Goal: Information Seeking & Learning: Learn about a topic

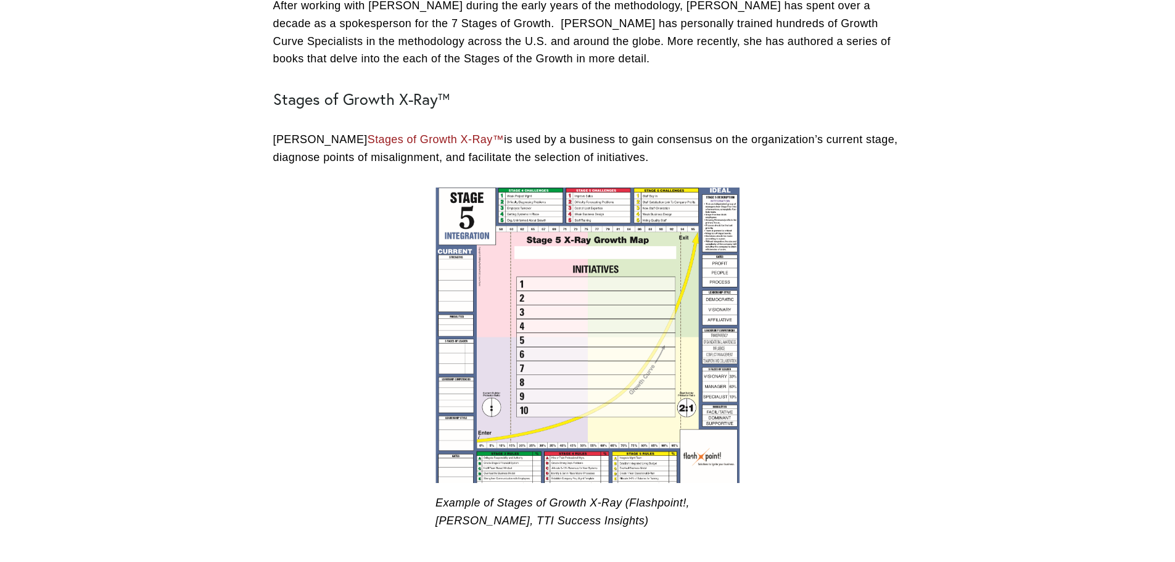
scroll to position [1541, 0]
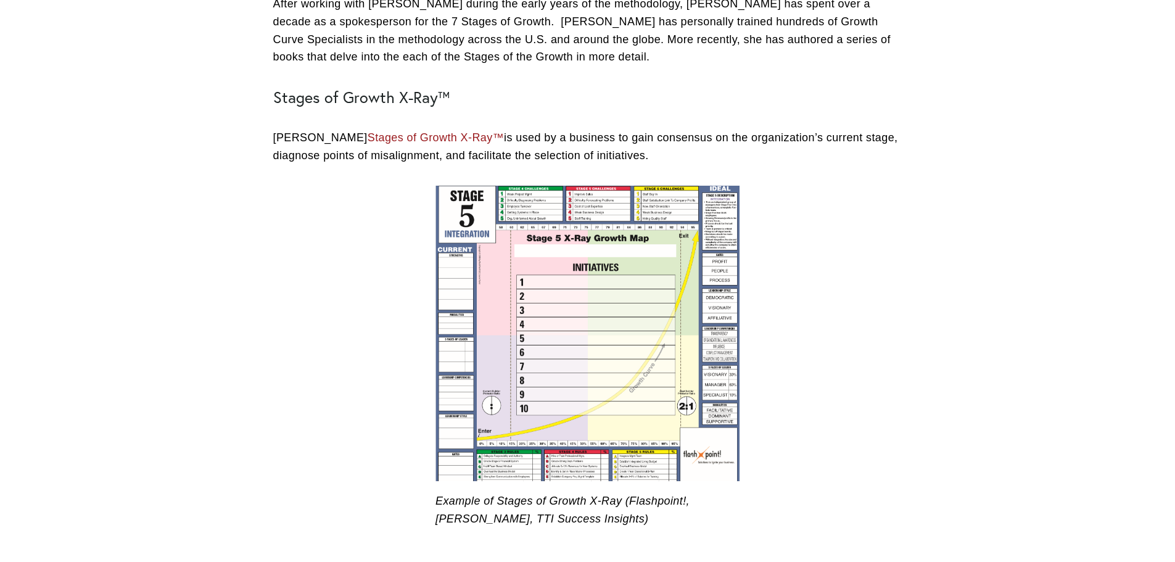
click at [605, 353] on div at bounding box center [587, 334] width 304 height 296
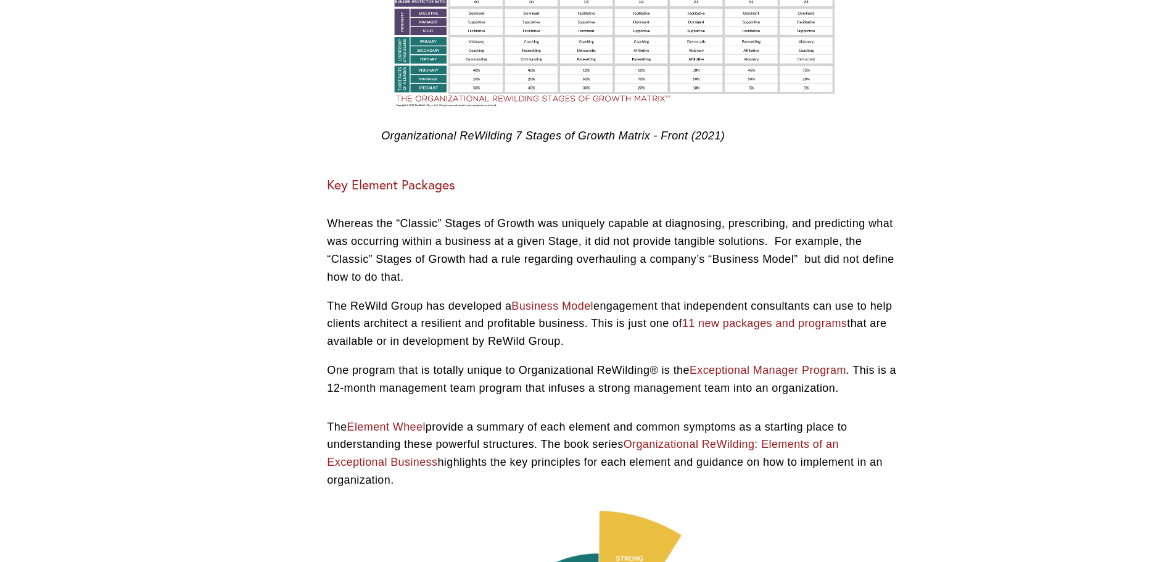
scroll to position [4008, 0]
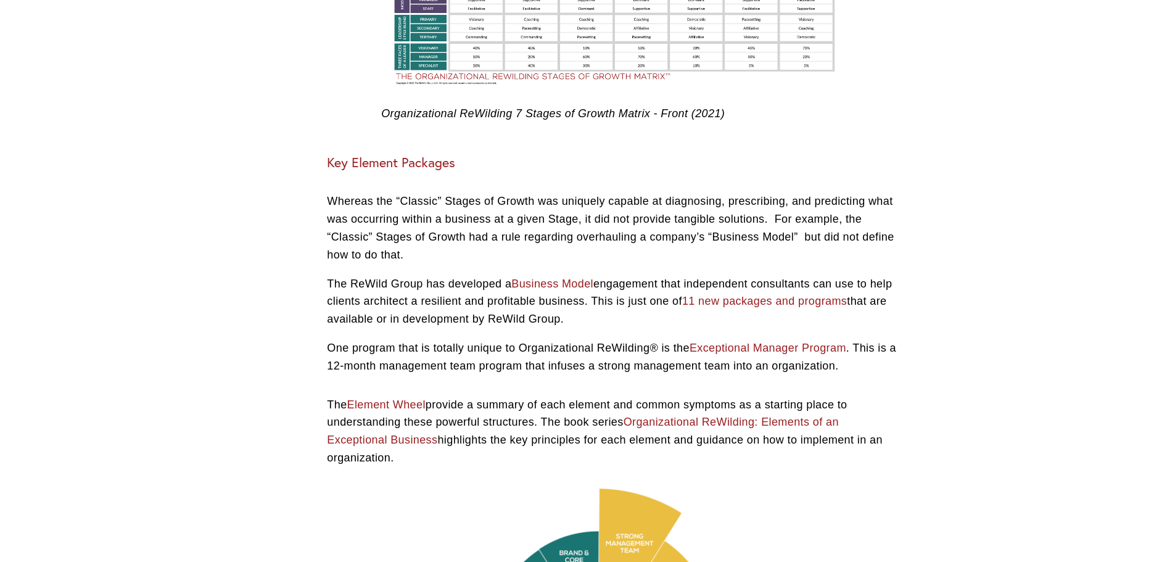
click at [778, 416] on link "Organizational ReWilding: Elements of an Exceptional Business" at bounding box center [583, 431] width 512 height 30
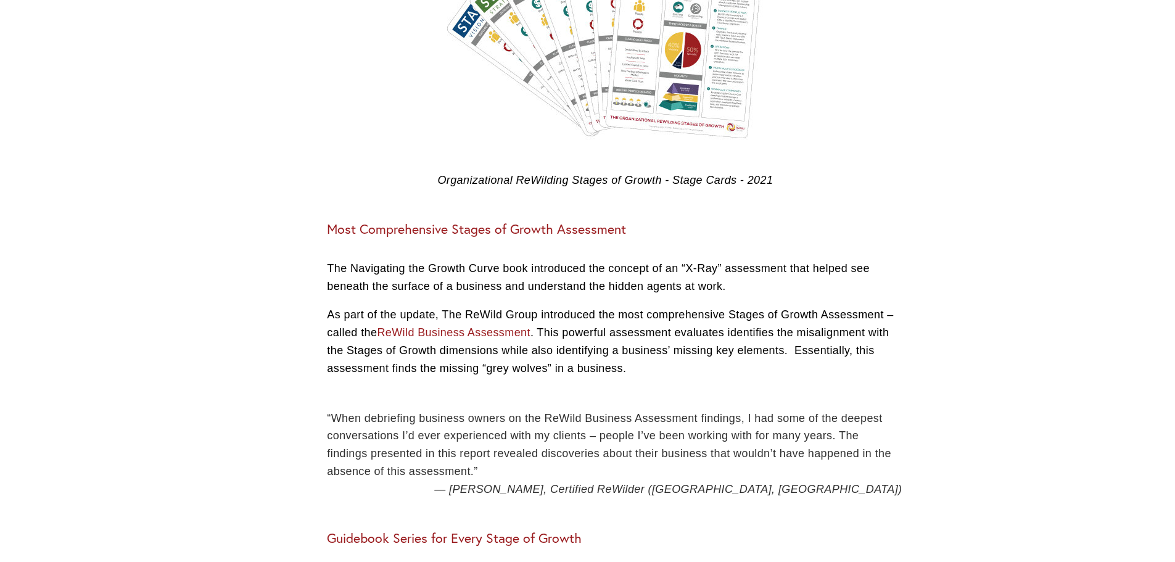
scroll to position [5118, 0]
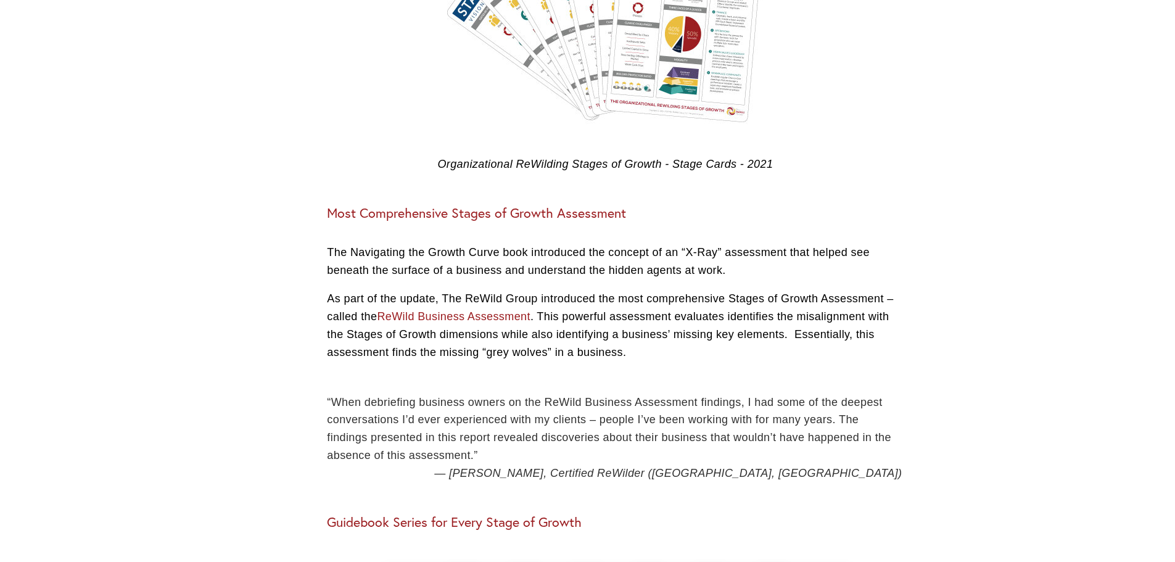
click at [474, 310] on link "ReWild Business Assessment" at bounding box center [454, 316] width 154 height 12
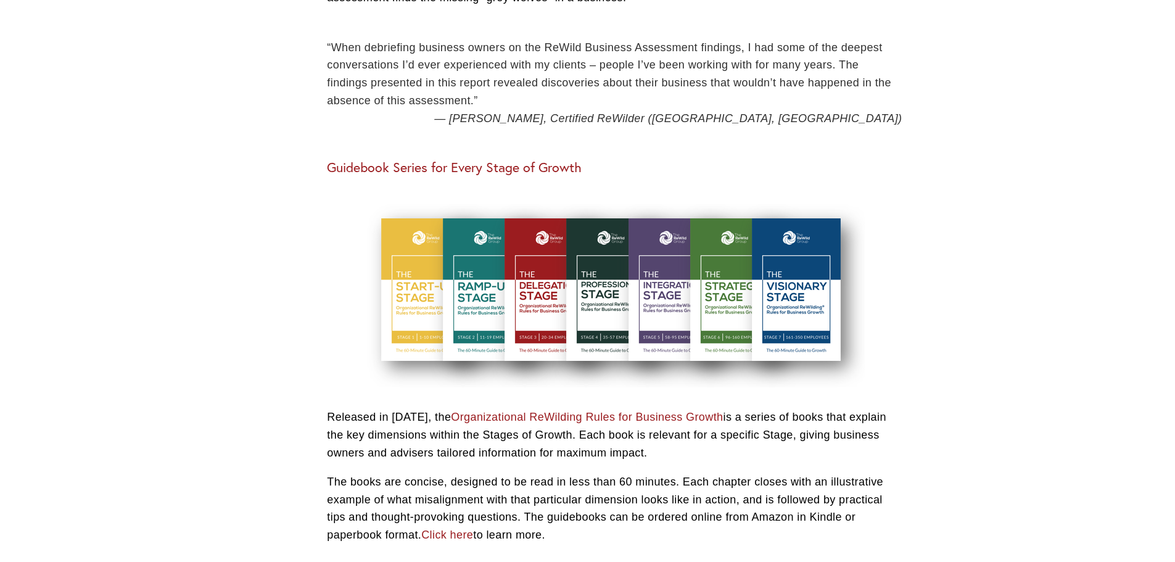
scroll to position [5488, 0]
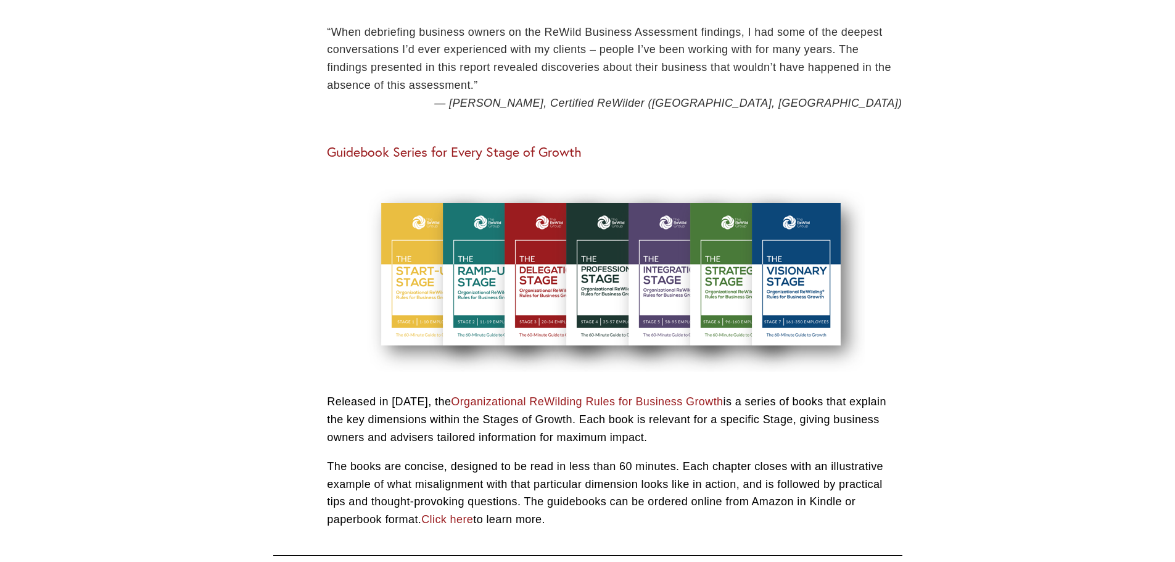
click at [602, 395] on link "Organizational ReWilding Rules for Business Growth" at bounding box center [587, 401] width 272 height 12
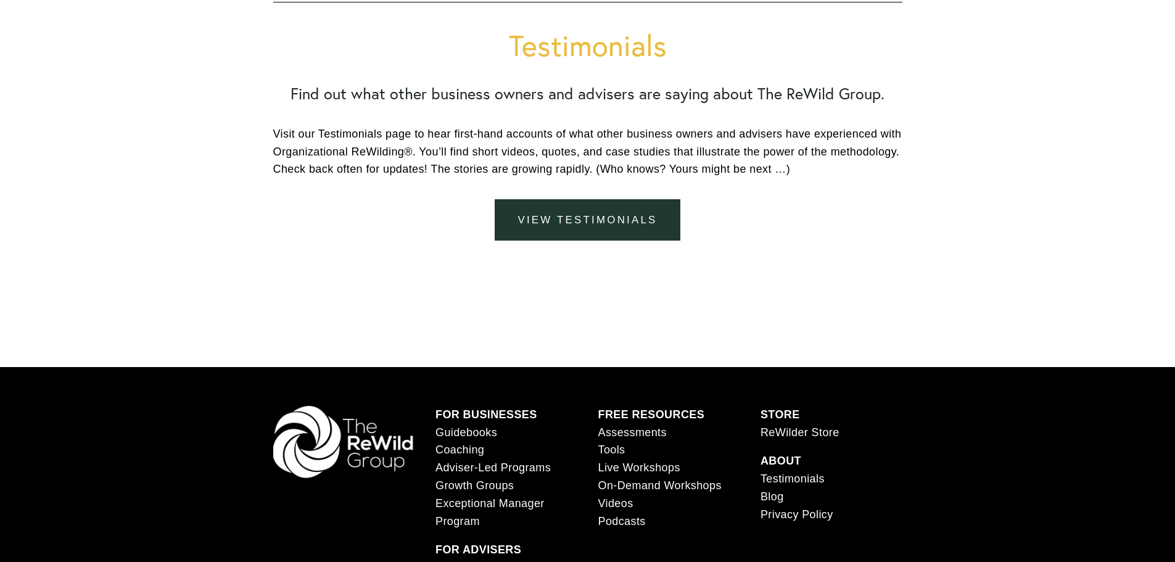
scroll to position [7522, 0]
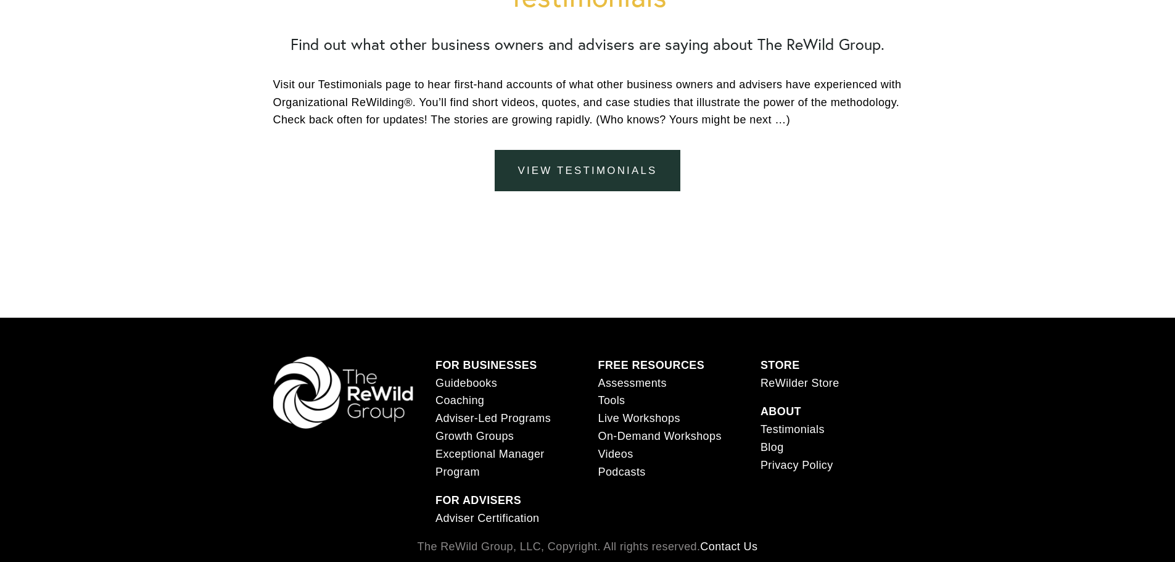
click at [483, 519] on link "Adviser Certification" at bounding box center [487, 518] width 104 height 18
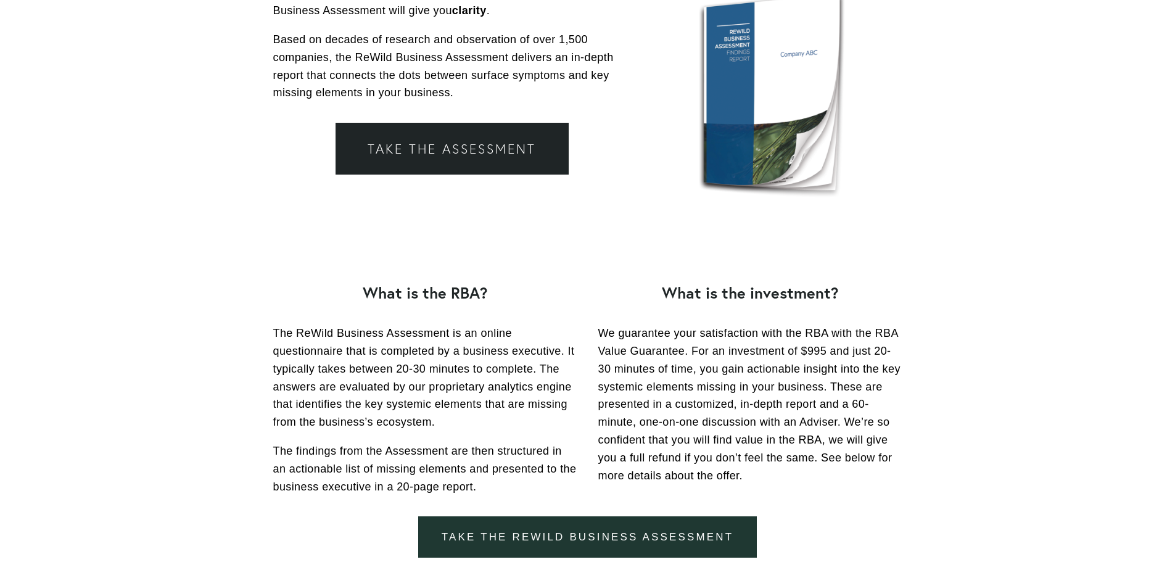
scroll to position [370, 0]
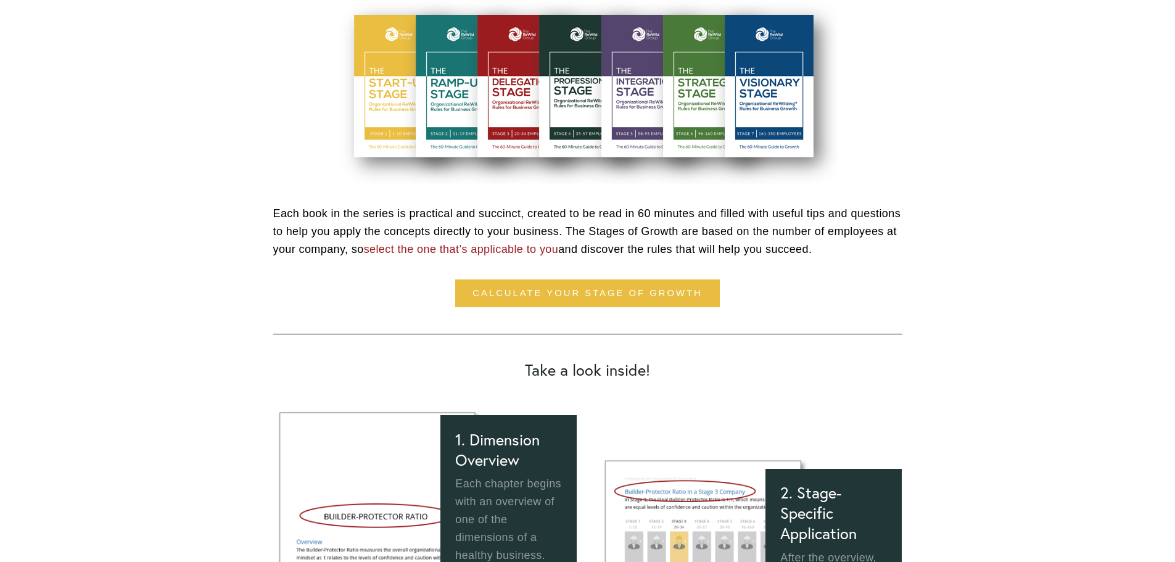
scroll to position [678, 0]
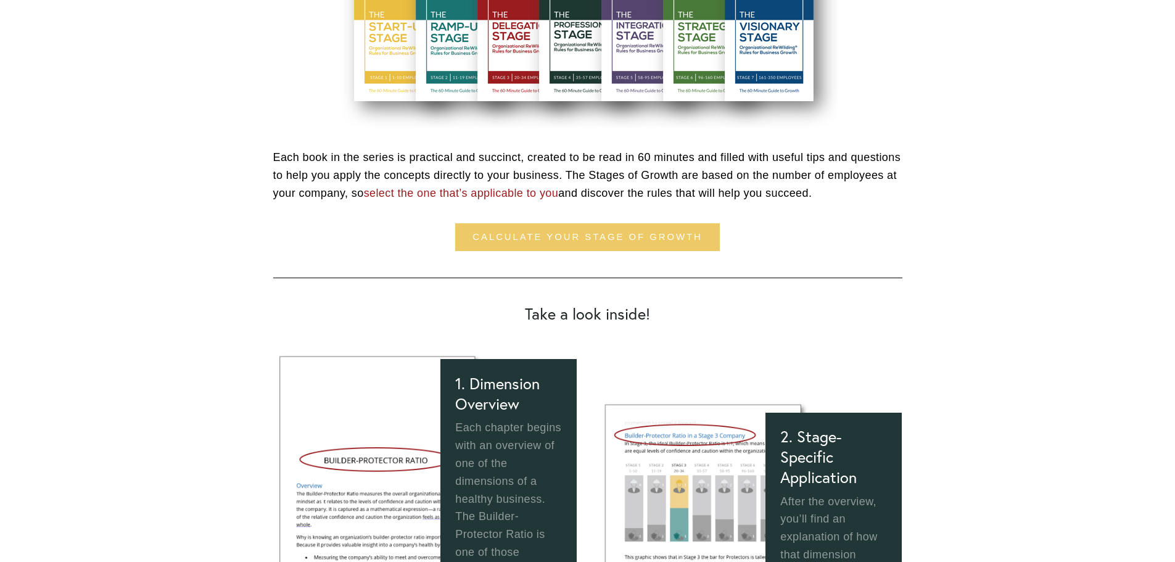
click at [668, 243] on link "calculate your stage of growth" at bounding box center [587, 237] width 265 height 28
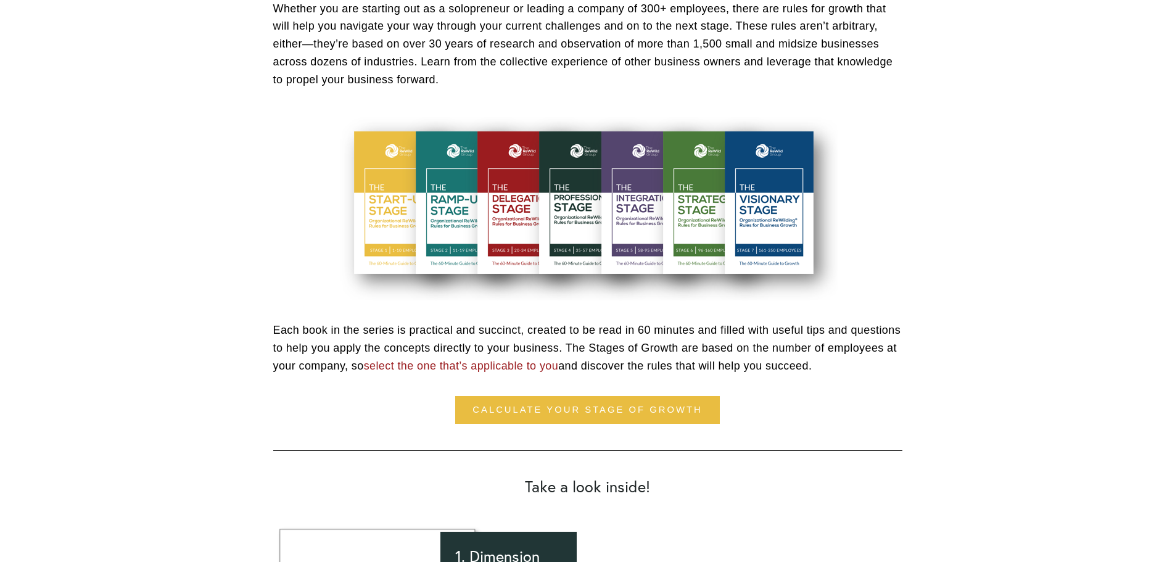
scroll to position [493, 0]
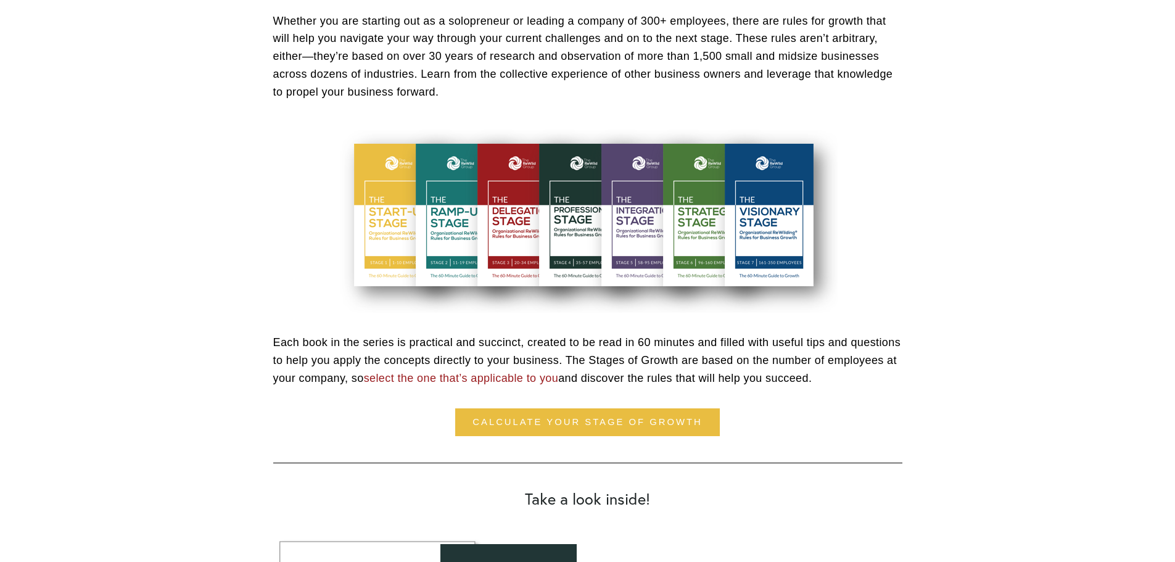
click at [582, 192] on div at bounding box center [587, 216] width 500 height 191
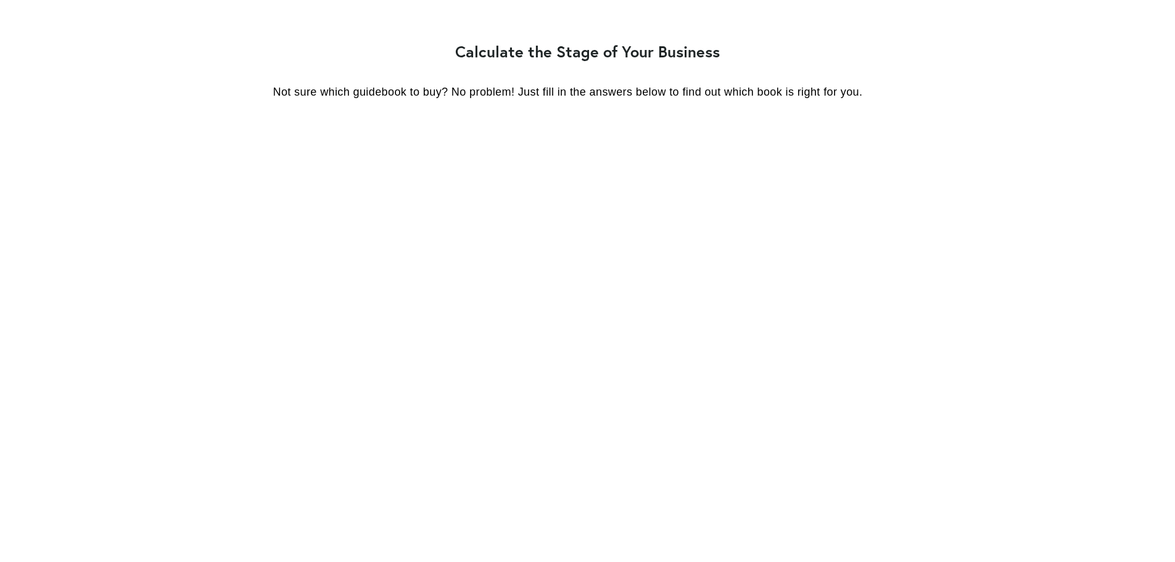
scroll to position [4717, 0]
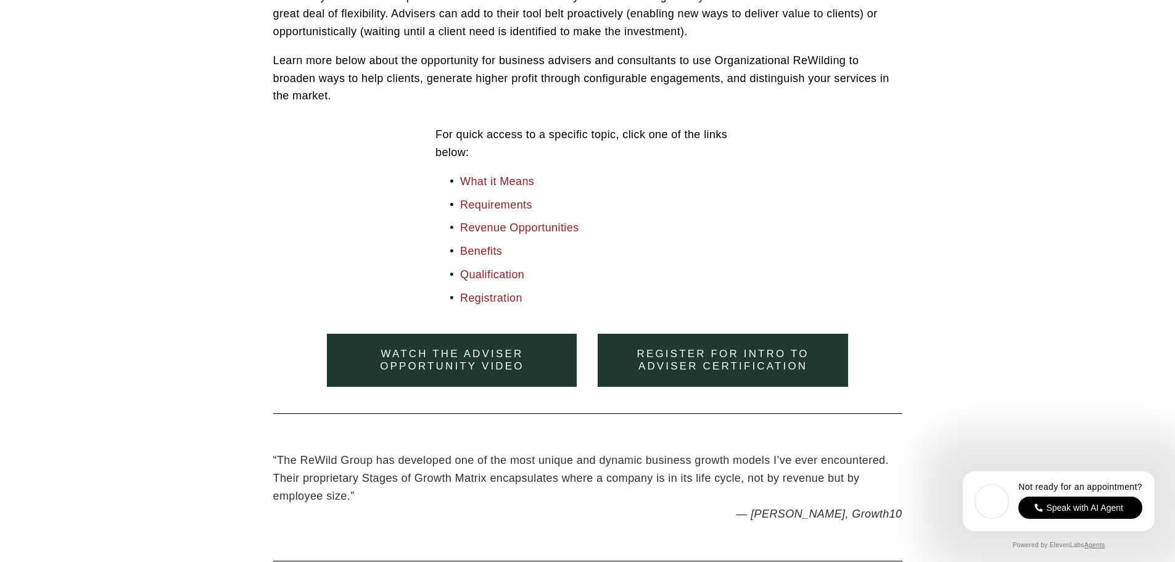
scroll to position [555, 0]
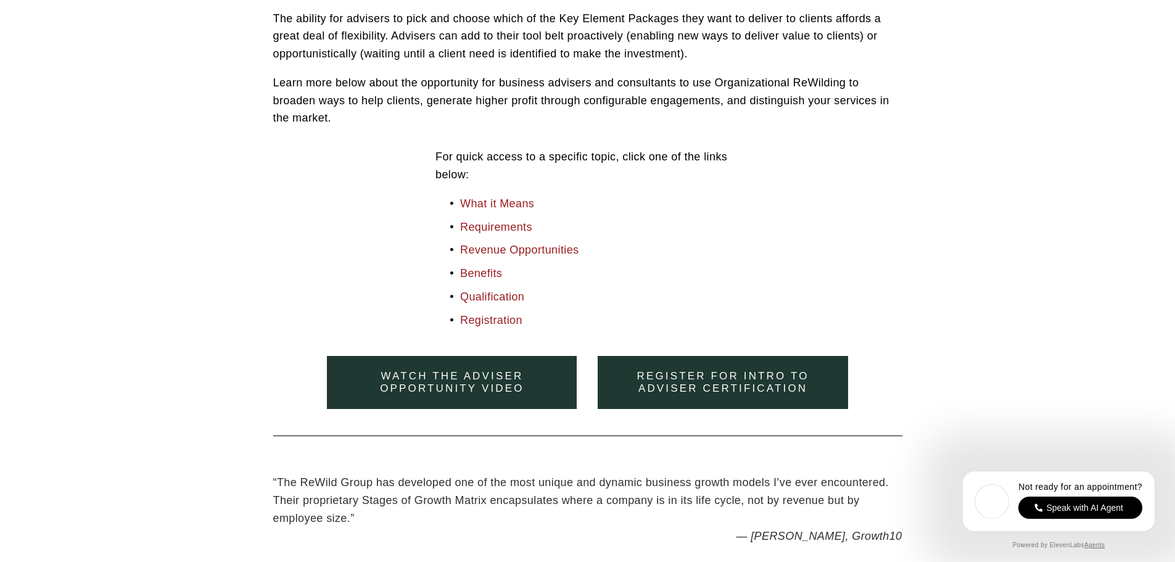
click at [503, 200] on link "What it Means" at bounding box center [497, 203] width 74 height 12
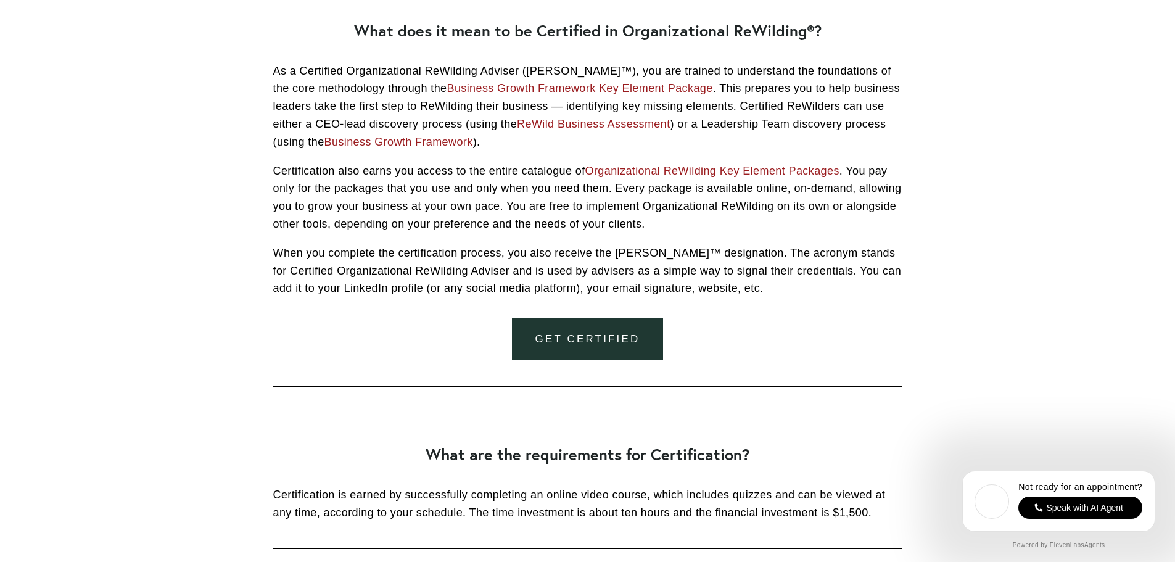
scroll to position [1176, 0]
click at [555, 128] on link "ReWild Business Assessment" at bounding box center [594, 123] width 154 height 12
click at [361, 143] on link "Business Growth Framework" at bounding box center [398, 141] width 149 height 12
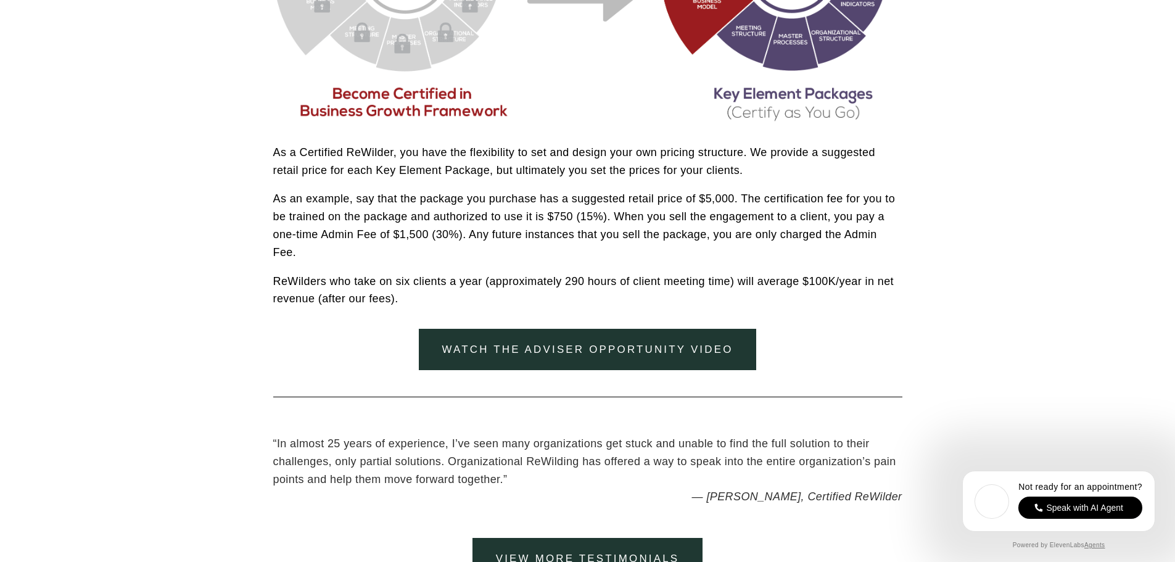
scroll to position [2224, 0]
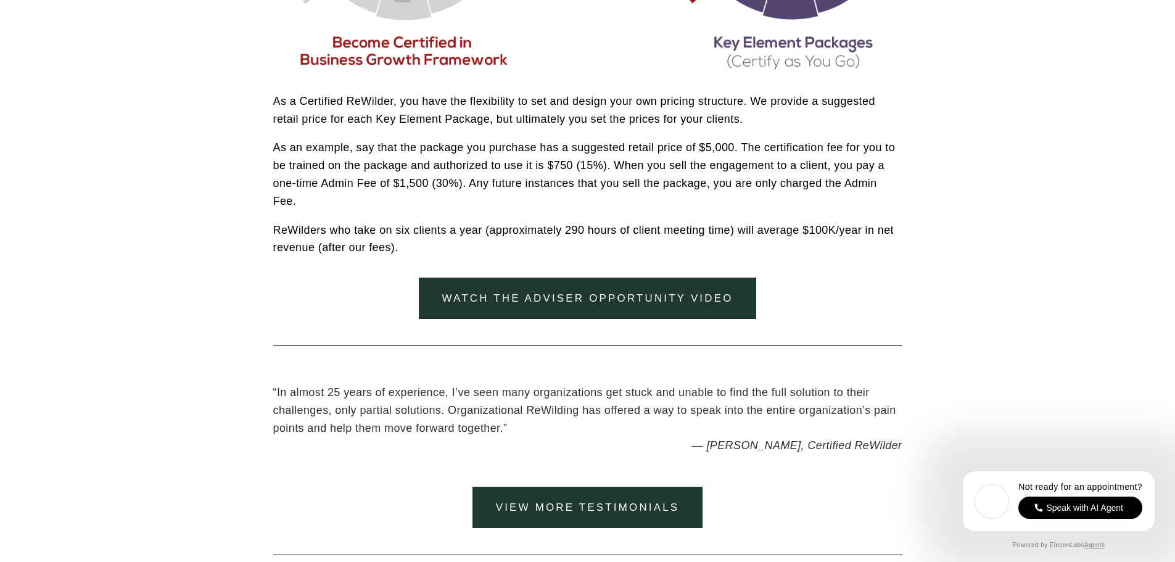
click at [689, 312] on link "watch the adviser opportunity video" at bounding box center [588, 297] width 338 height 41
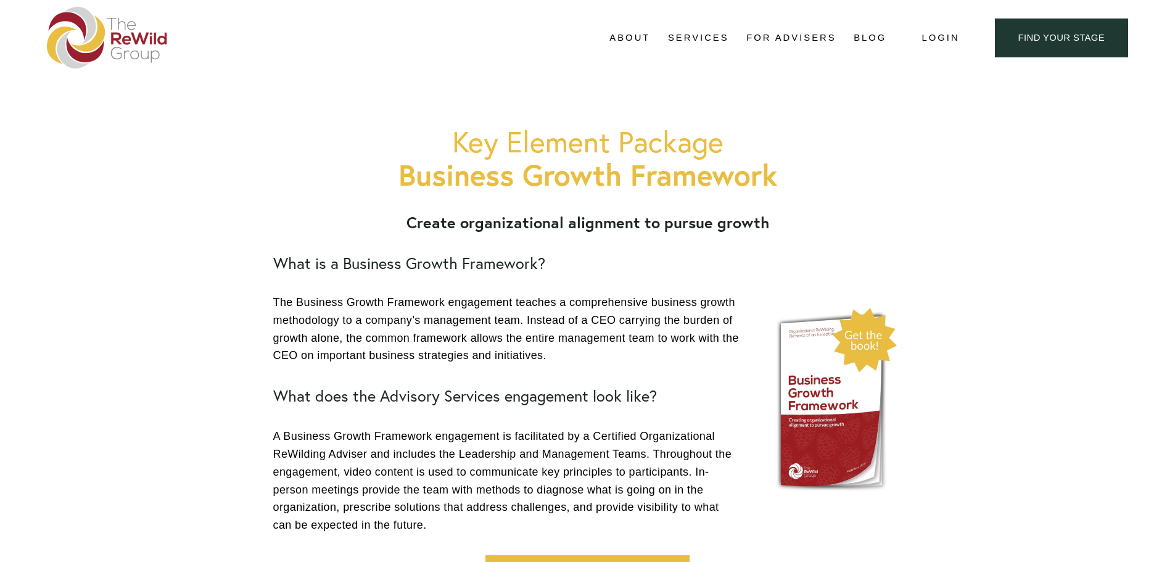
scroll to position [62, 0]
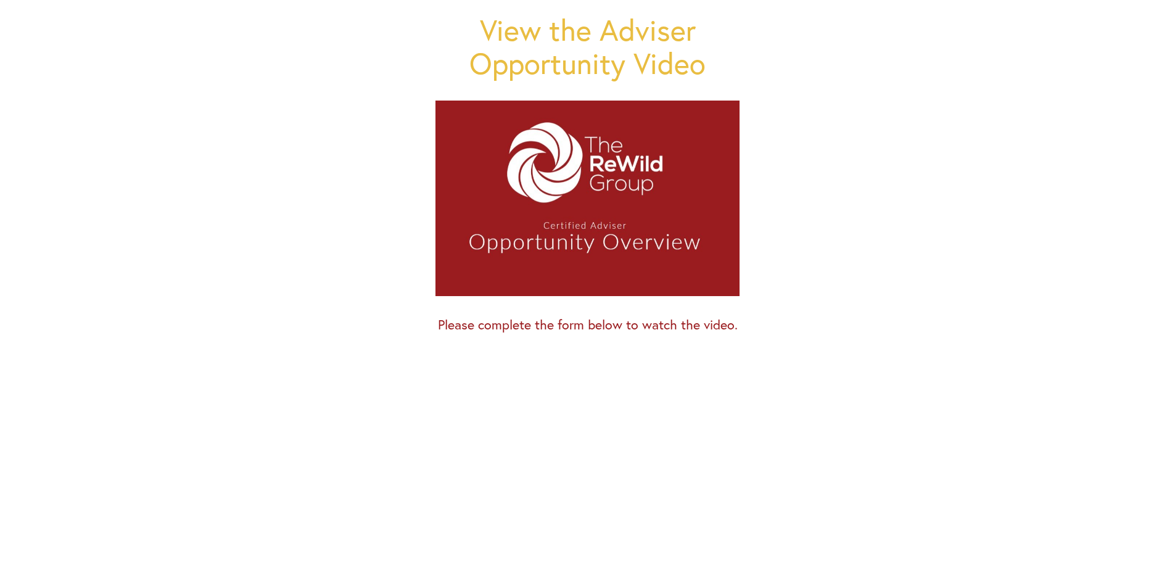
scroll to position [185, 0]
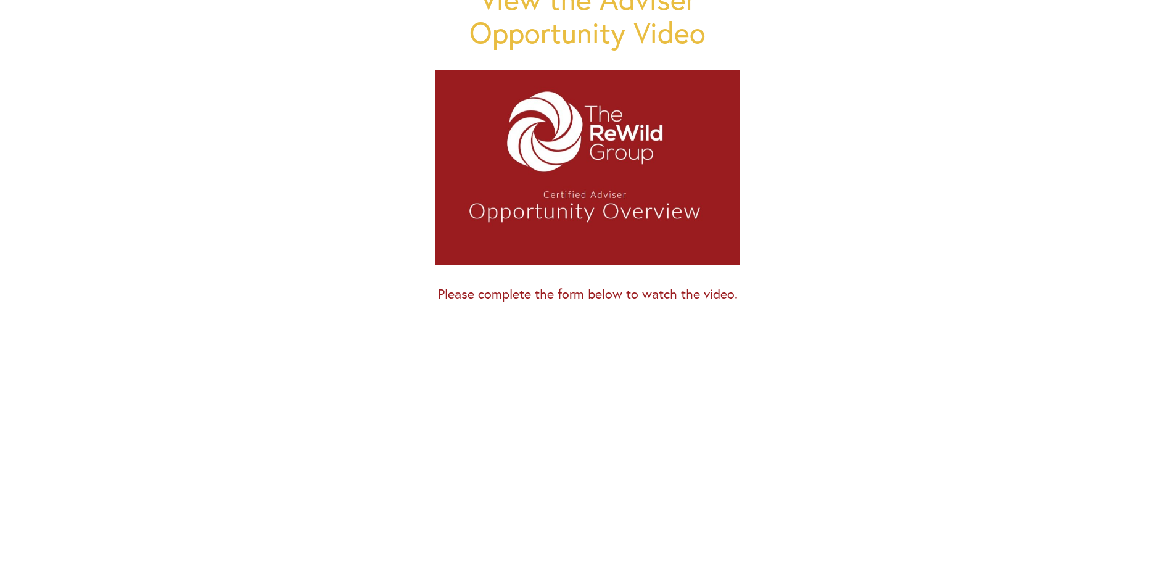
click at [604, 145] on div at bounding box center [587, 167] width 304 height 195
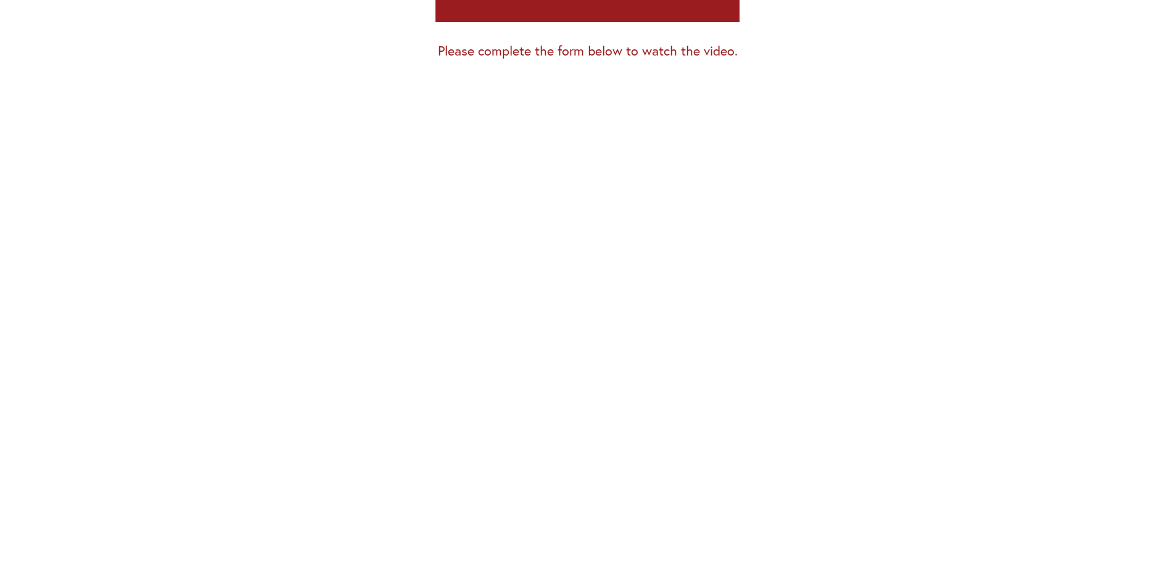
scroll to position [0, 0]
